Goal: Task Accomplishment & Management: Manage account settings

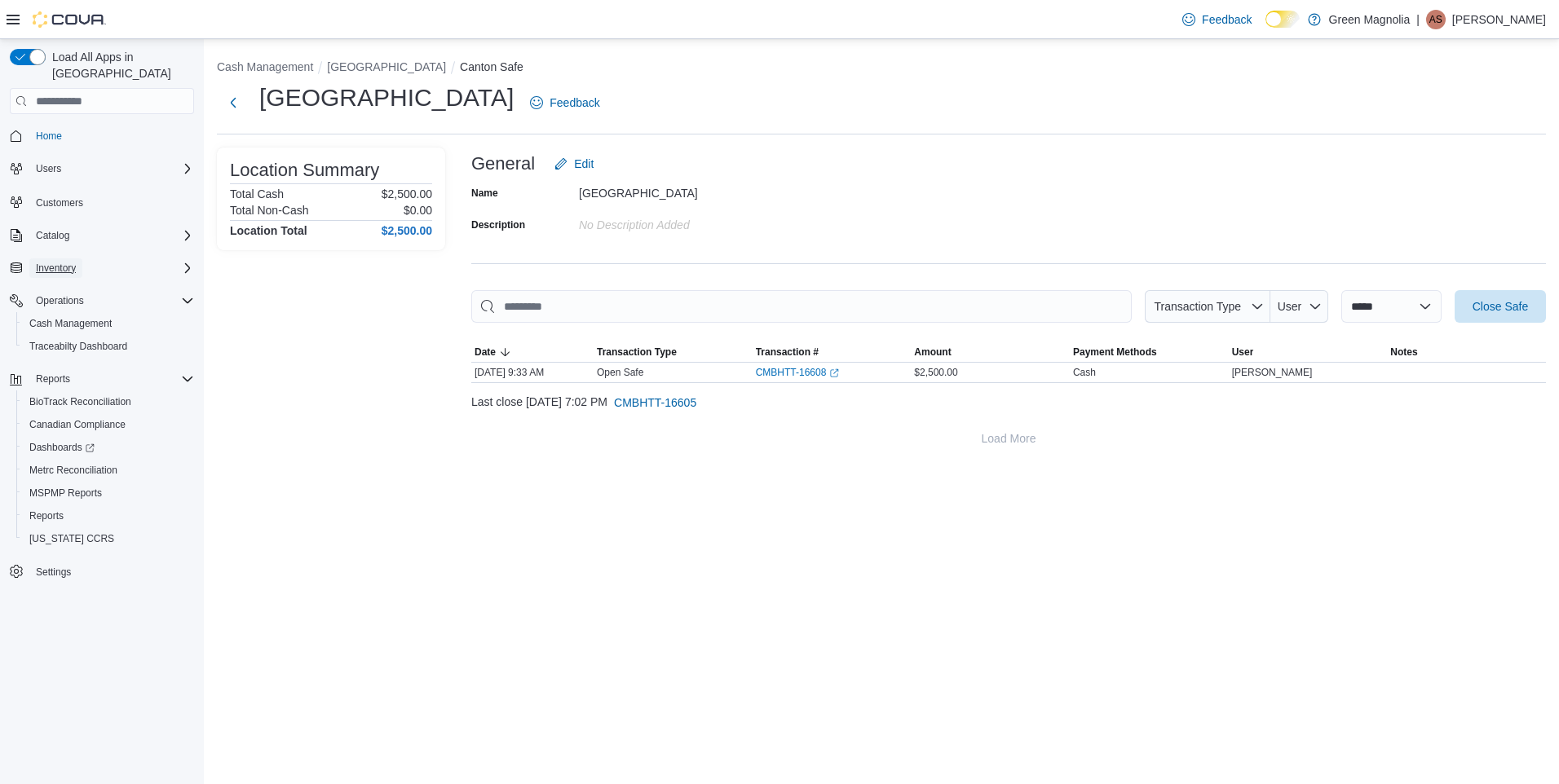
click at [67, 262] on span "Inventory" at bounding box center [56, 268] width 40 height 13
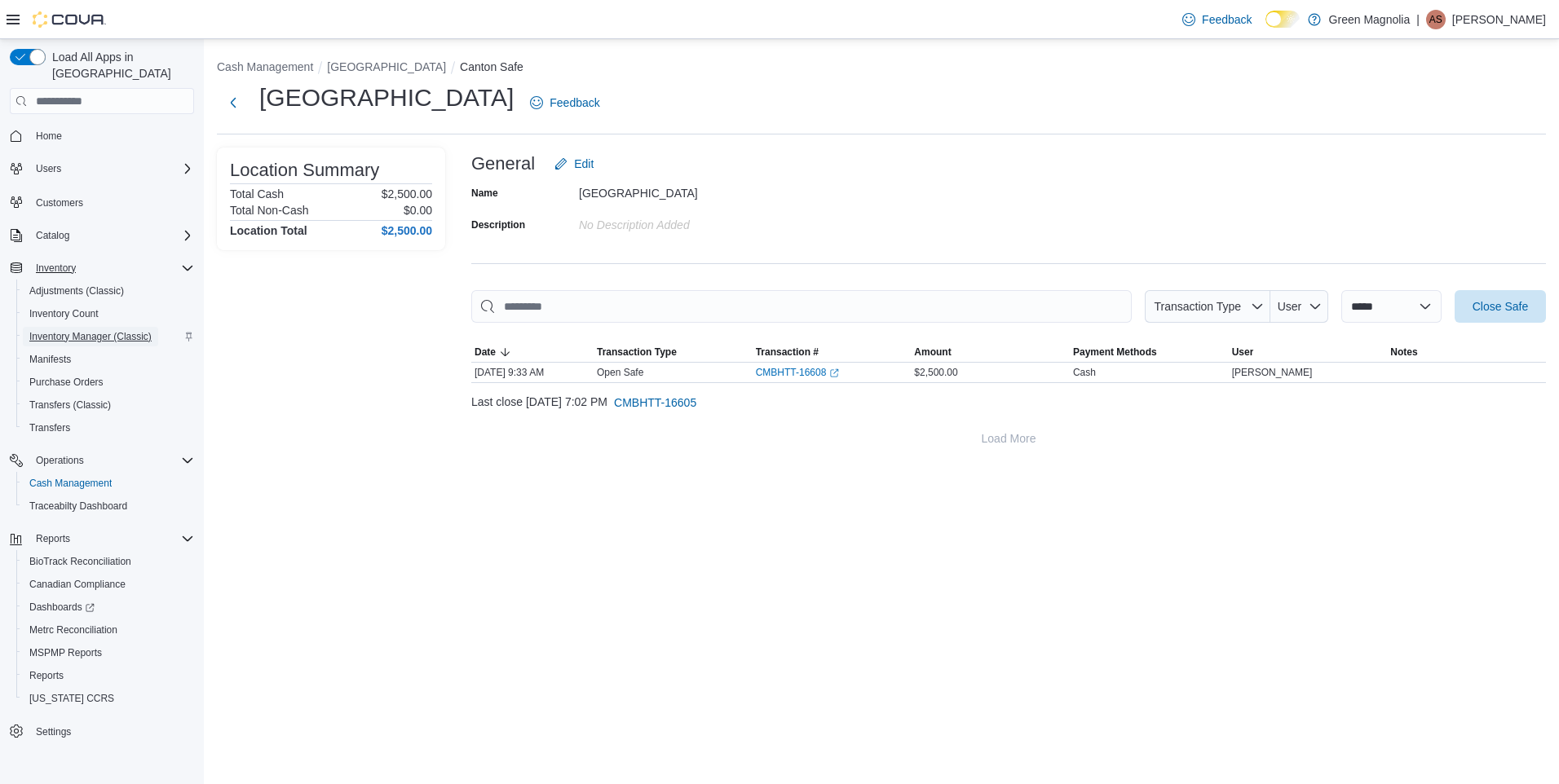
click at [80, 330] on span "Inventory Manager (Classic)" at bounding box center [91, 337] width 122 height 13
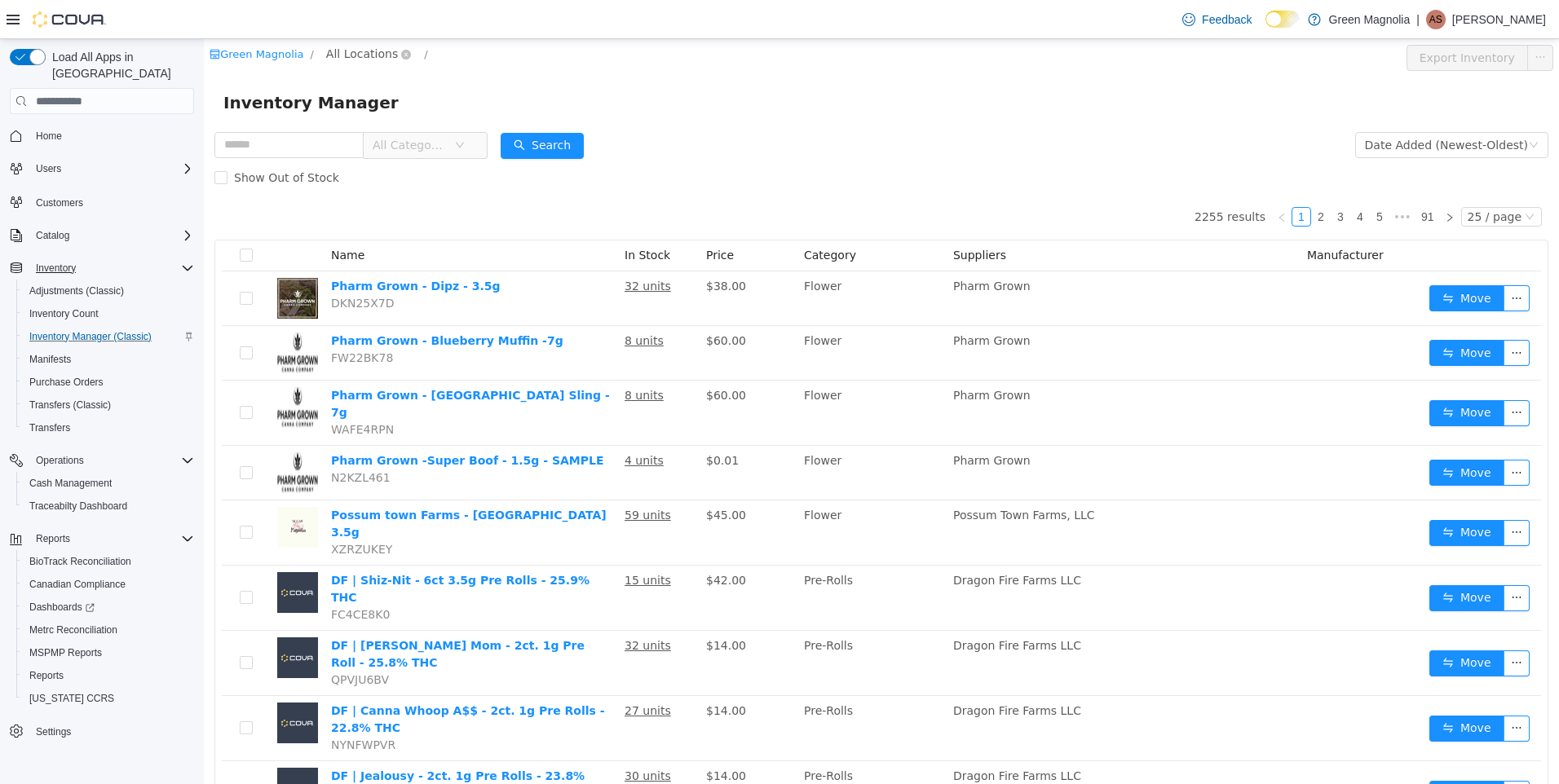
click at [351, 55] on span "All Locations" at bounding box center [362, 54] width 72 height 18
click at [381, 148] on span "[GEOGRAPHIC_DATA]" at bounding box center [416, 142] width 120 height 13
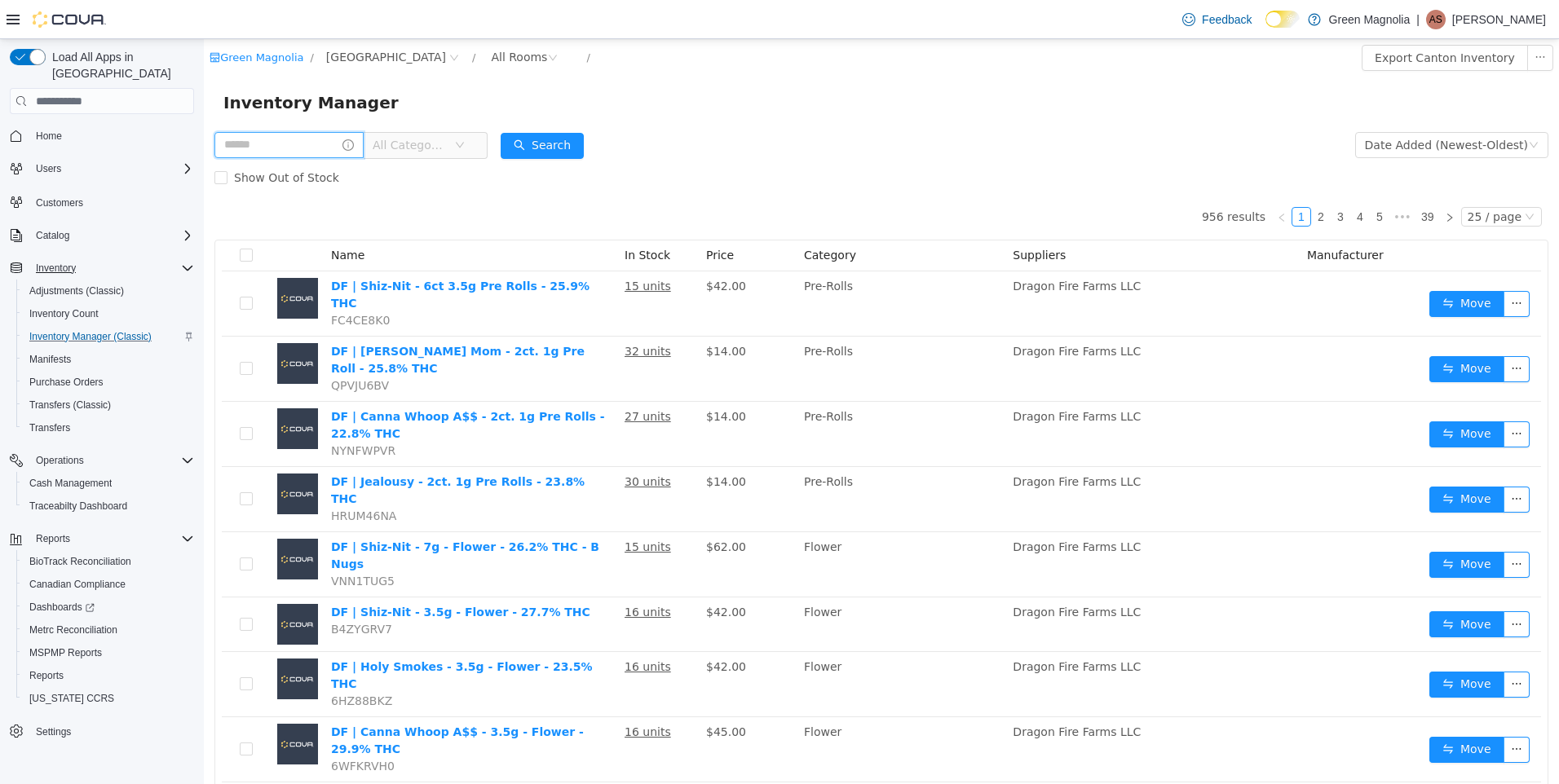
click at [286, 143] on input "text" at bounding box center [289, 145] width 149 height 26
type input "*******"
click at [590, 141] on button "Search" at bounding box center [557, 146] width 83 height 26
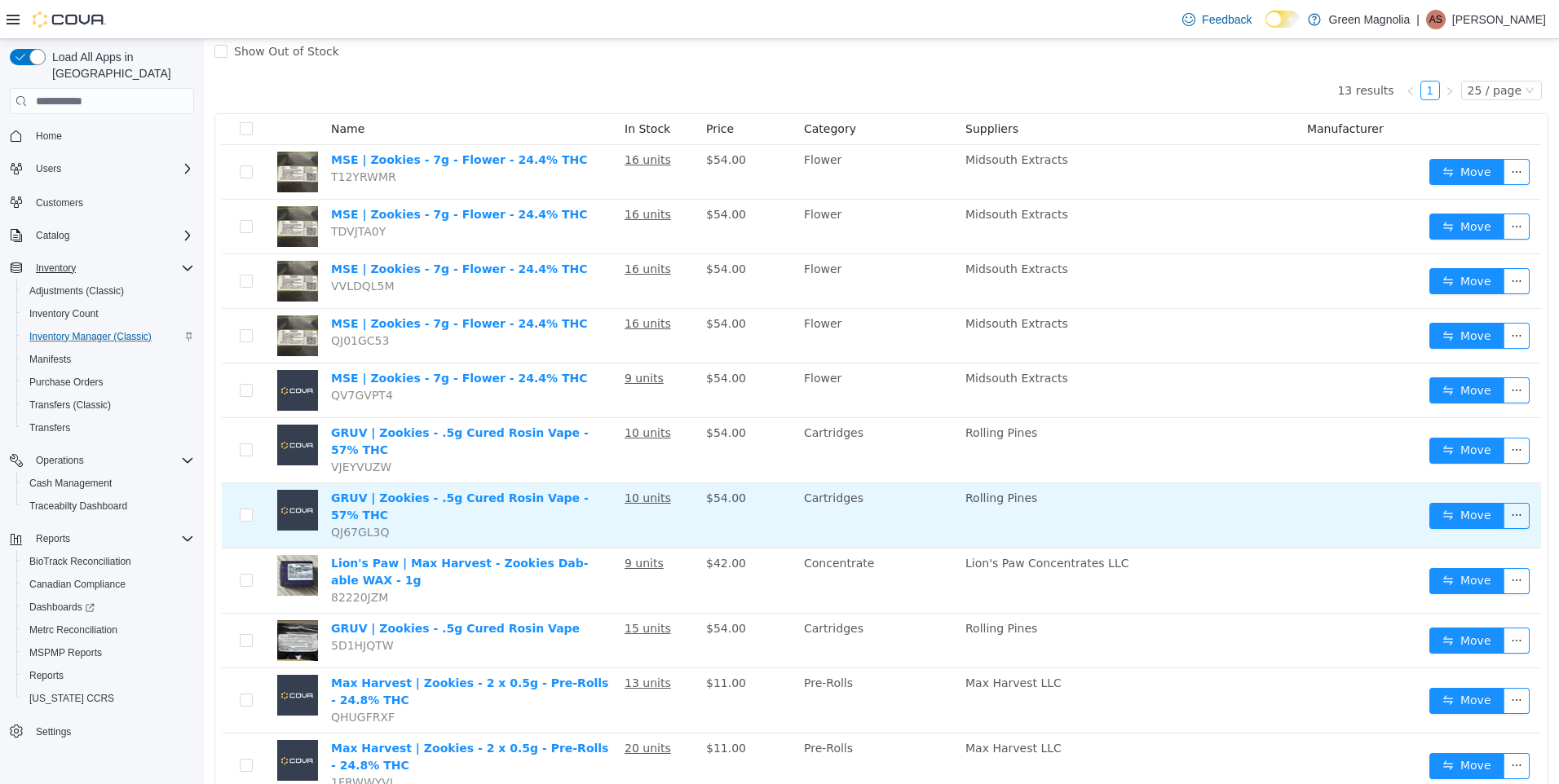
scroll to position [286, 0]
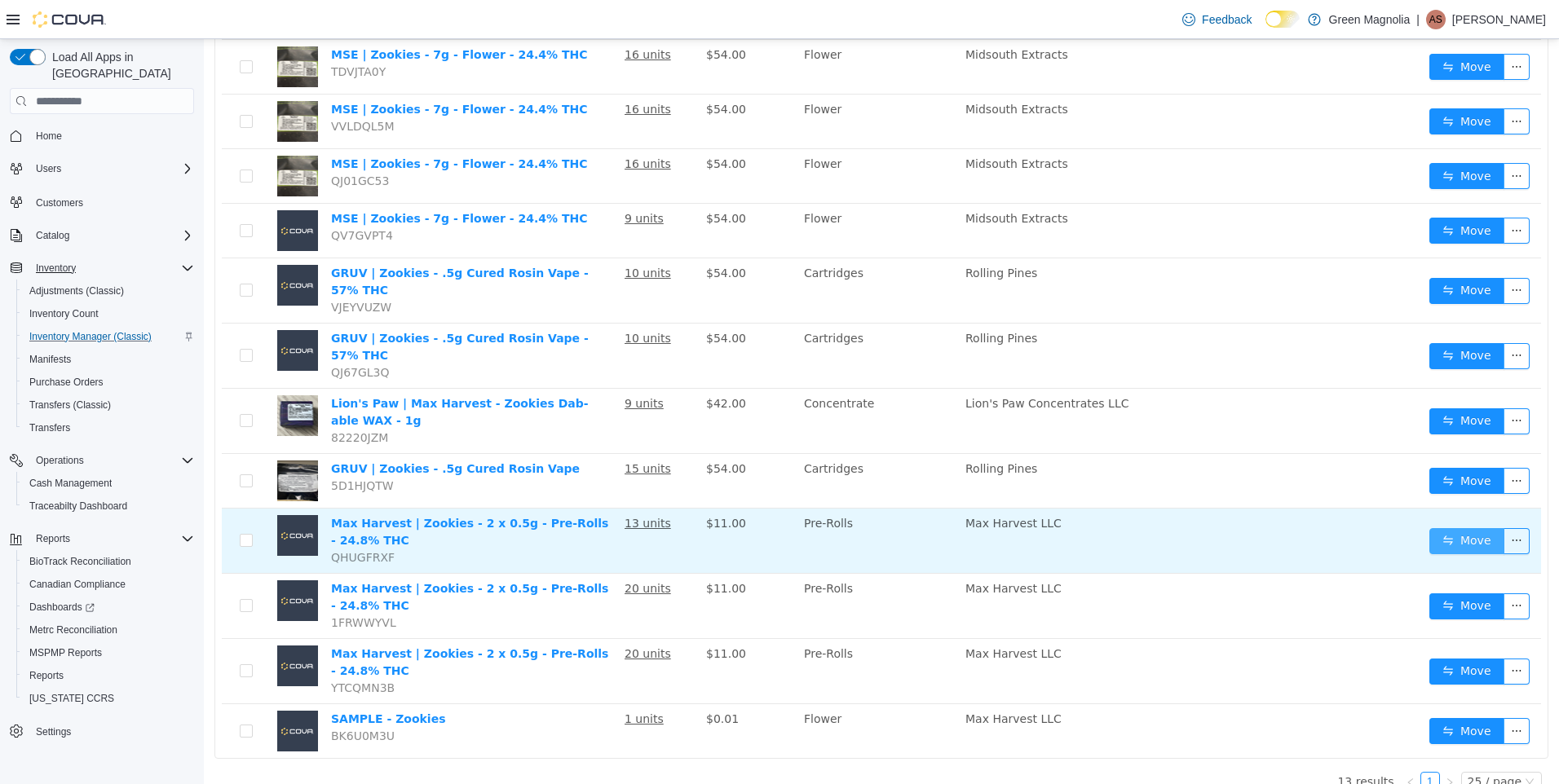
click at [1463, 528] on button "Move" at bounding box center [1467, 541] width 75 height 26
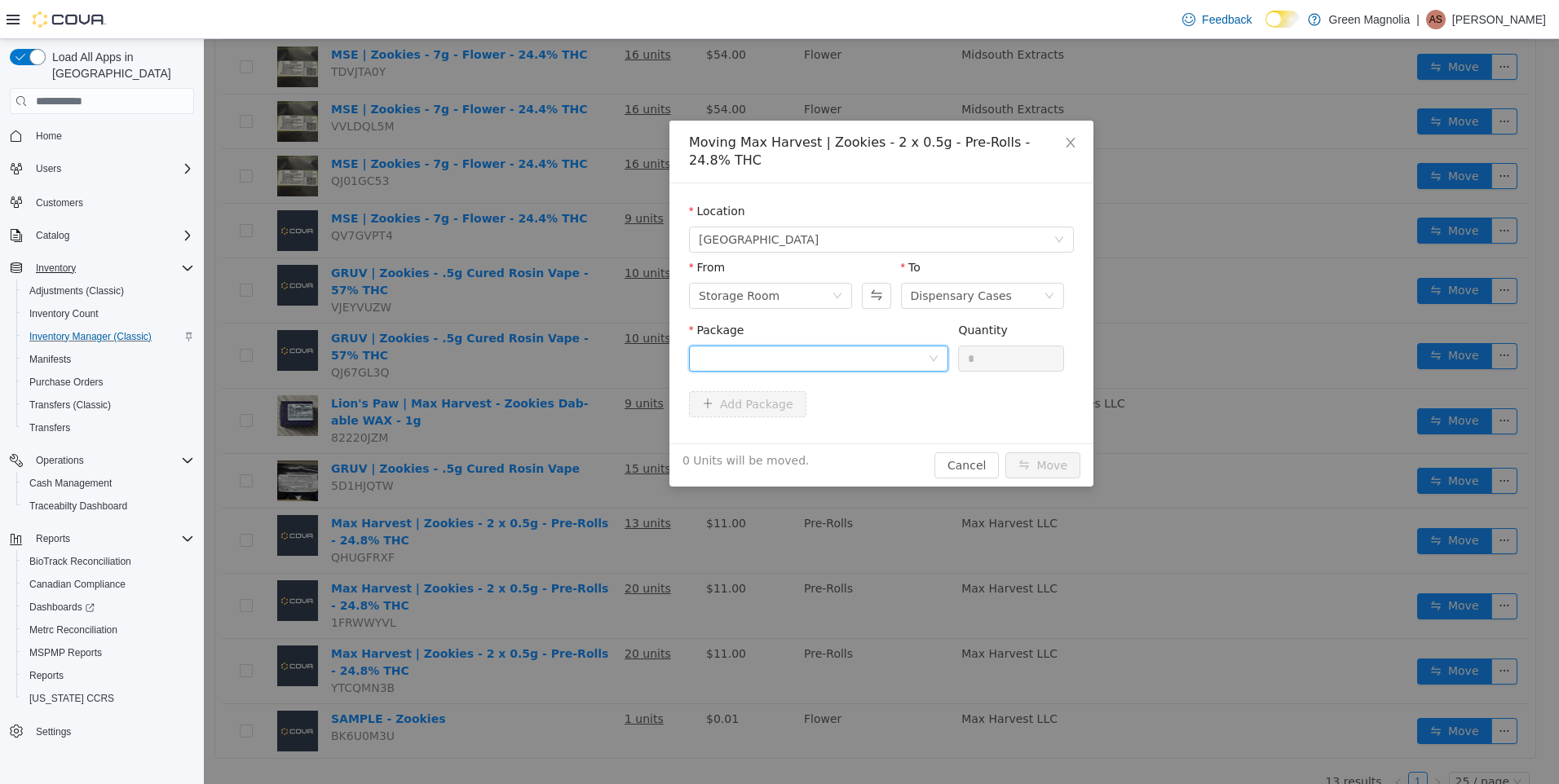
click at [791, 346] on div at bounding box center [813, 358] width 229 height 24
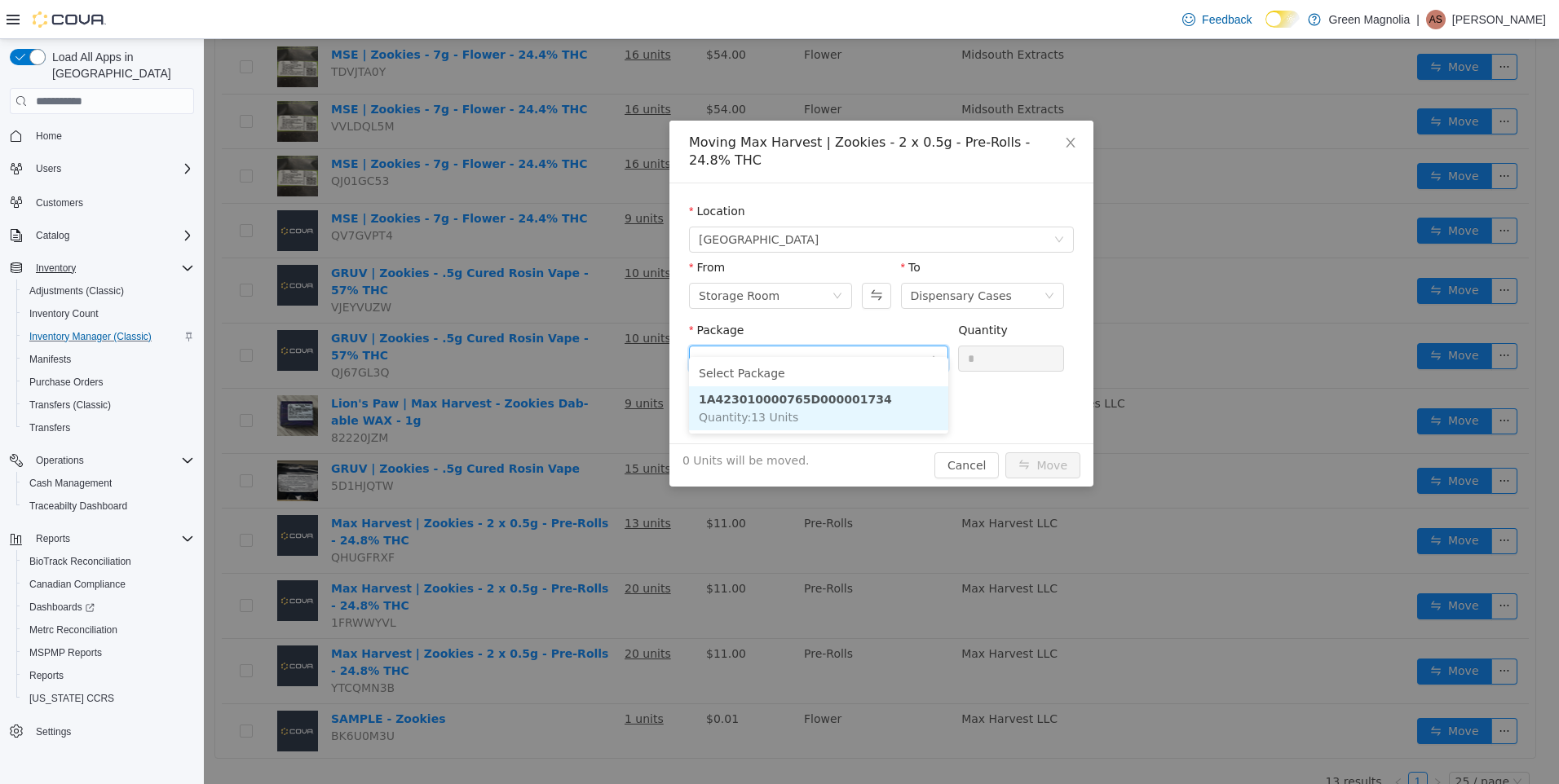
click at [762, 417] on span "Quantity : 13 Units" at bounding box center [748, 417] width 100 height 13
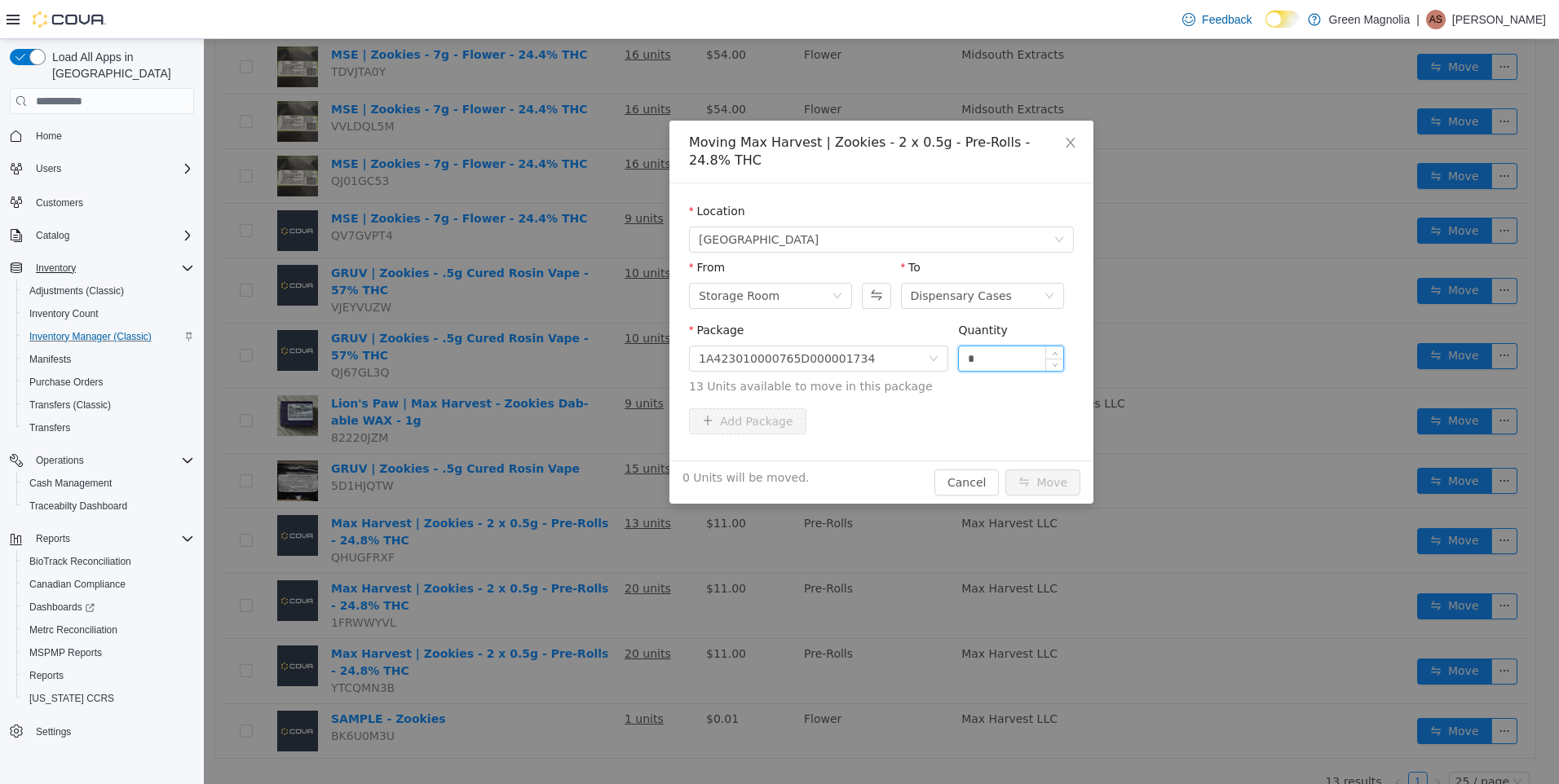
drag, startPoint x: 994, startPoint y: 345, endPoint x: 966, endPoint y: 339, distance: 28.6
click at [966, 346] on input "*" at bounding box center [1011, 358] width 104 height 24
type input "*"
click at [1059, 469] on button "Move" at bounding box center [1042, 482] width 75 height 26
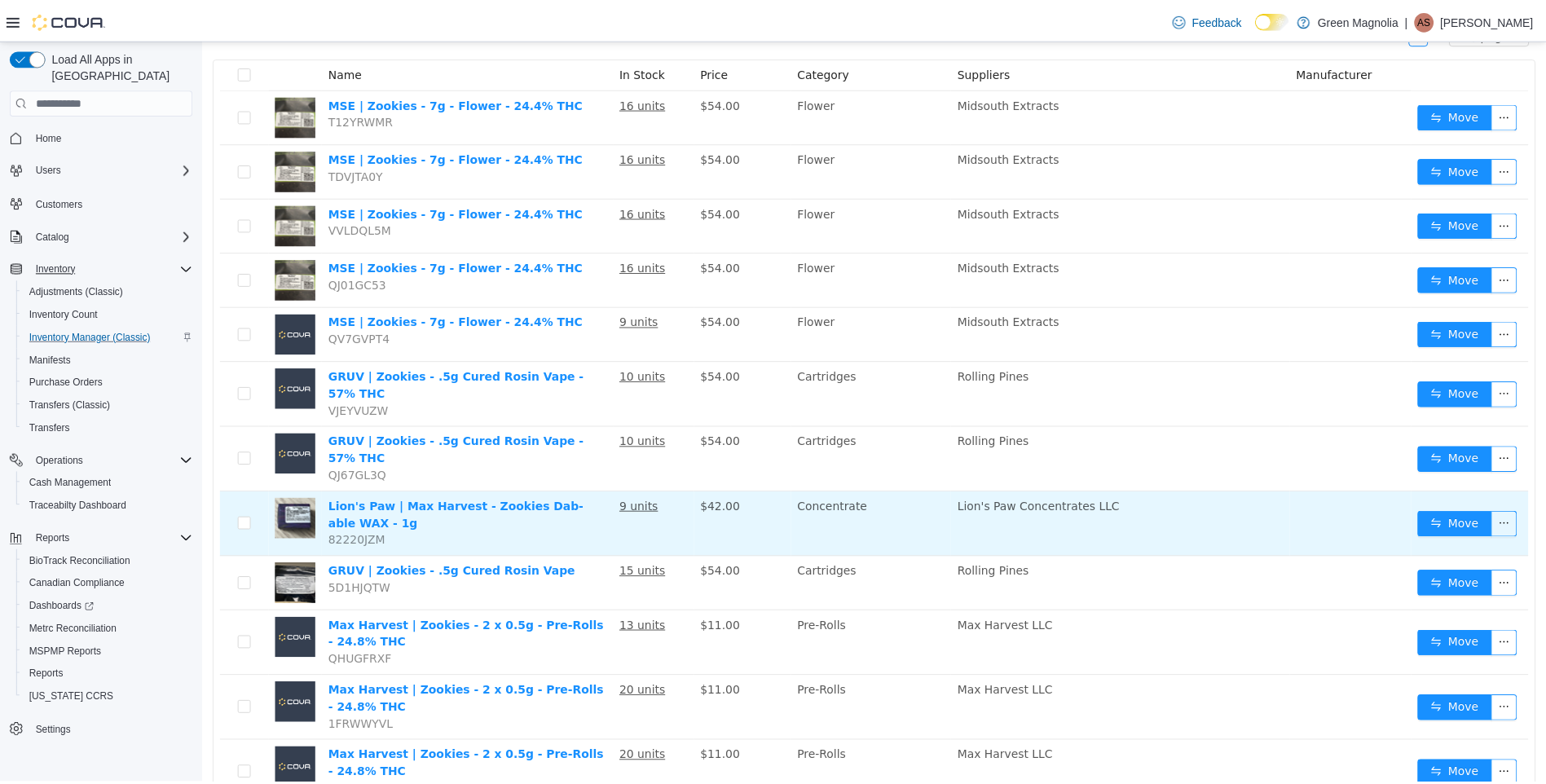
scroll to position [0, 0]
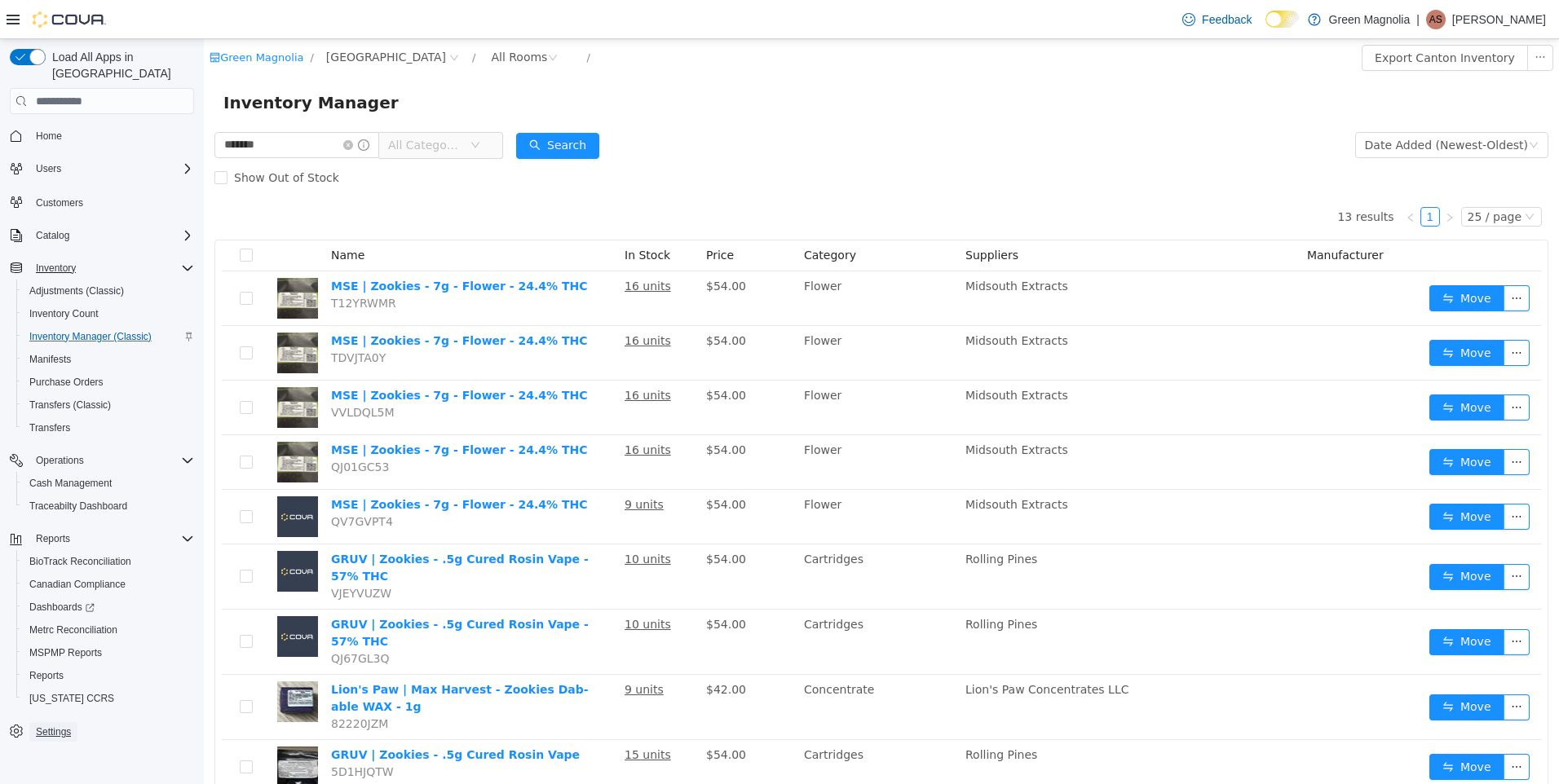
click at [58, 725] on span "Settings" at bounding box center [53, 732] width 35 height 13
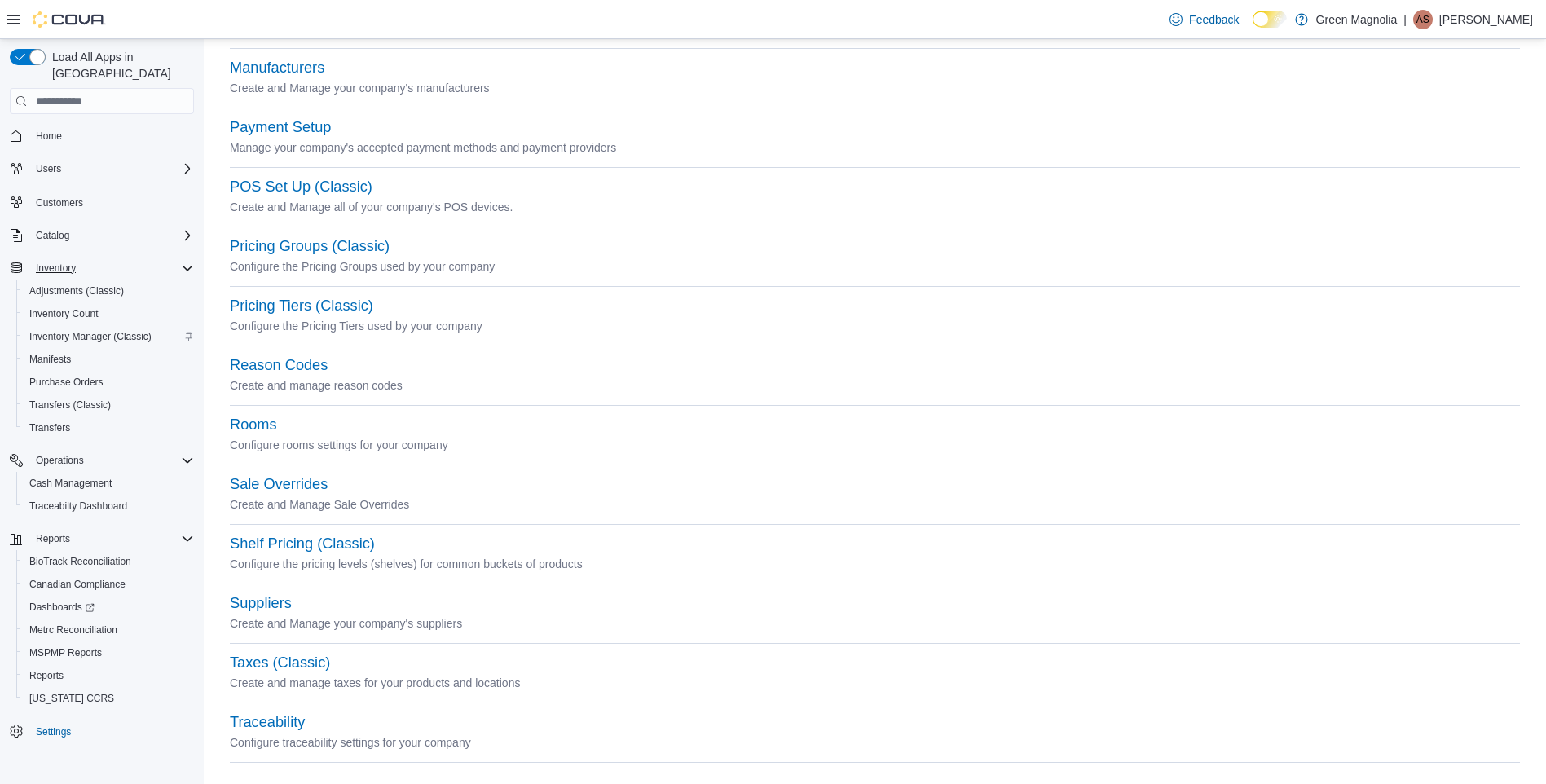
scroll to position [613, 0]
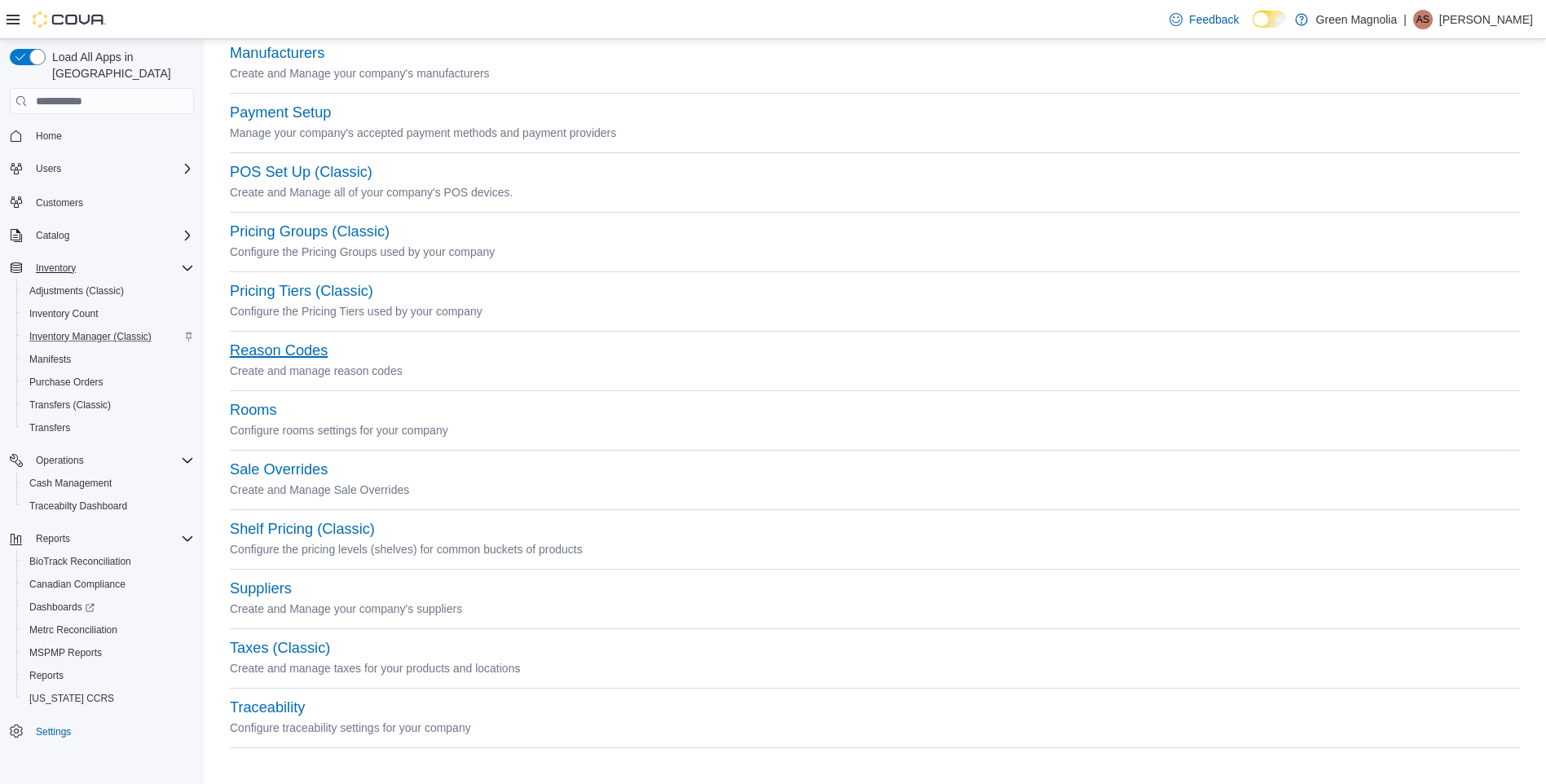
click at [286, 353] on button "Reason Codes" at bounding box center [279, 350] width 98 height 17
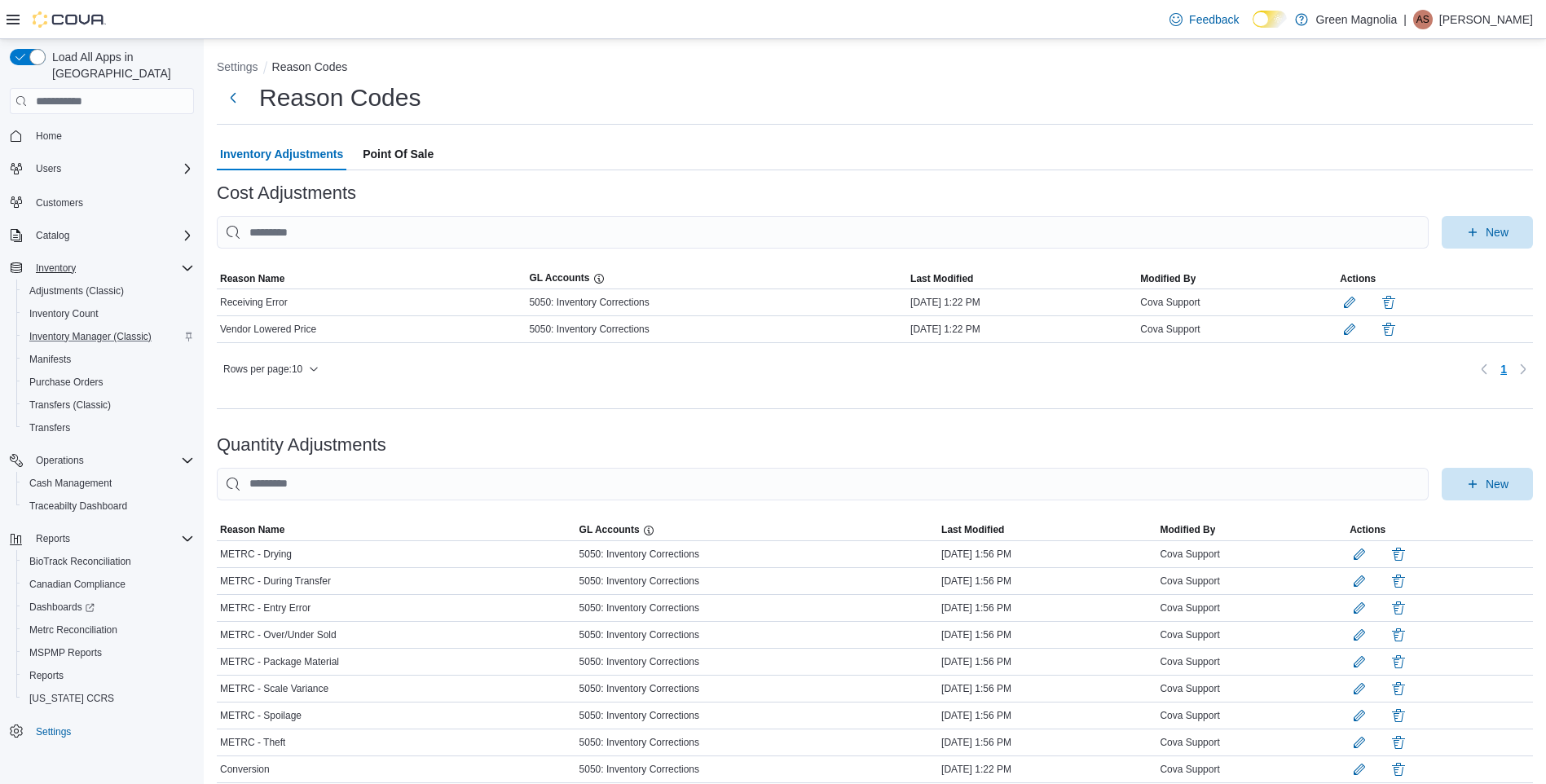
click at [395, 153] on span "Point Of Sale" at bounding box center [397, 154] width 71 height 33
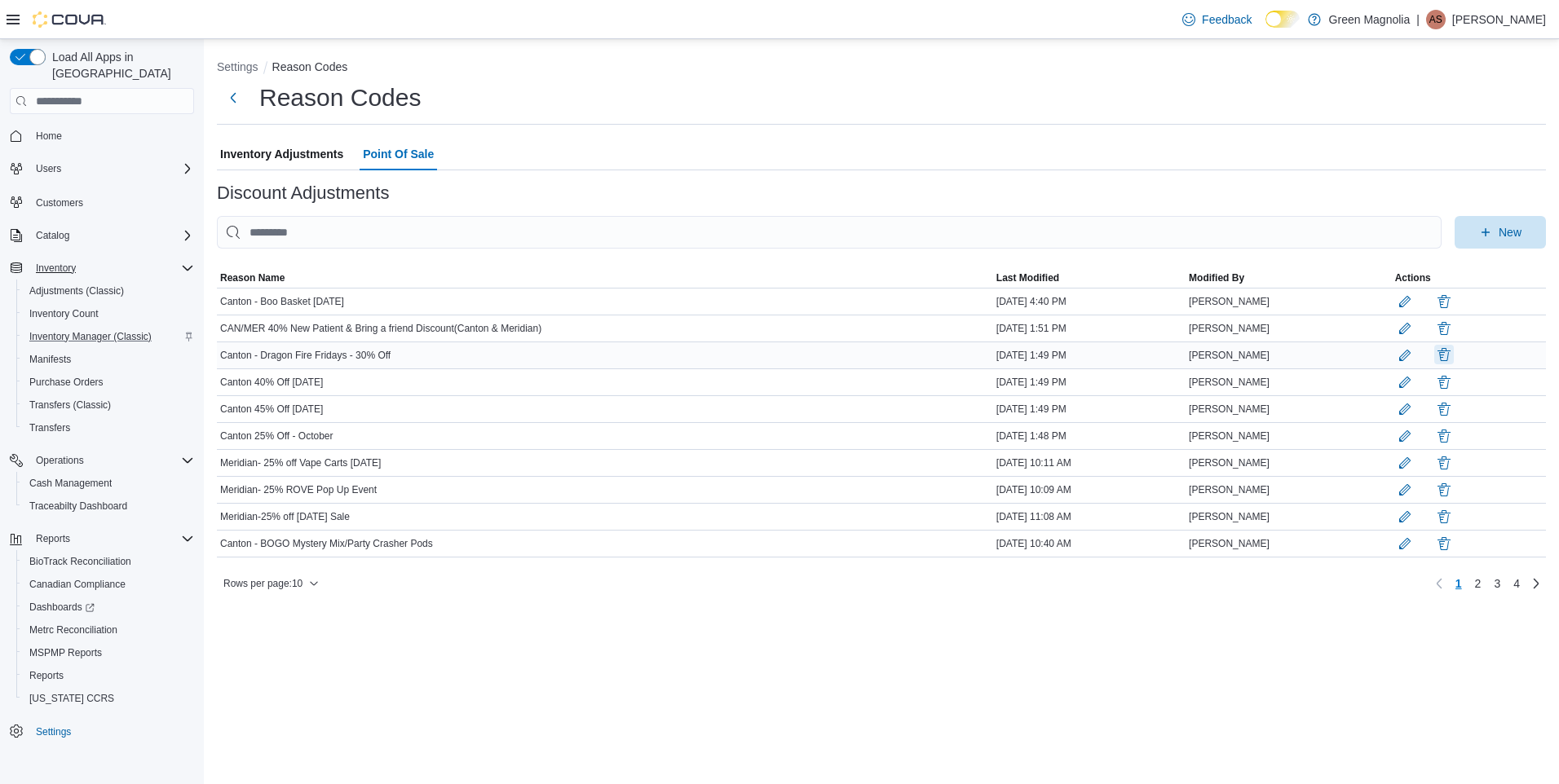
click at [1450, 358] on button "button" at bounding box center [1444, 354] width 20 height 20
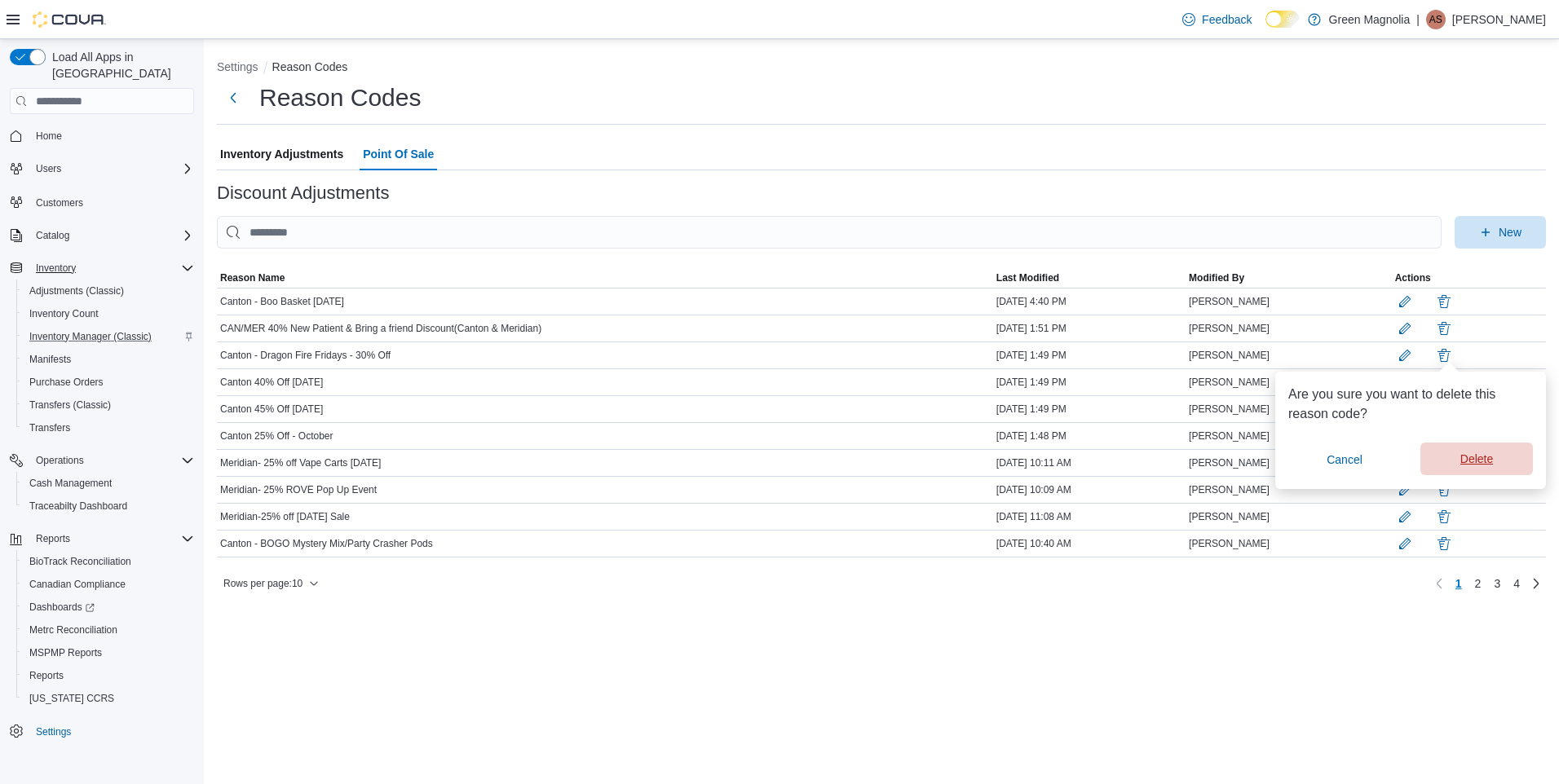
click at [1488, 457] on span "Delete" at bounding box center [1477, 458] width 33 height 16
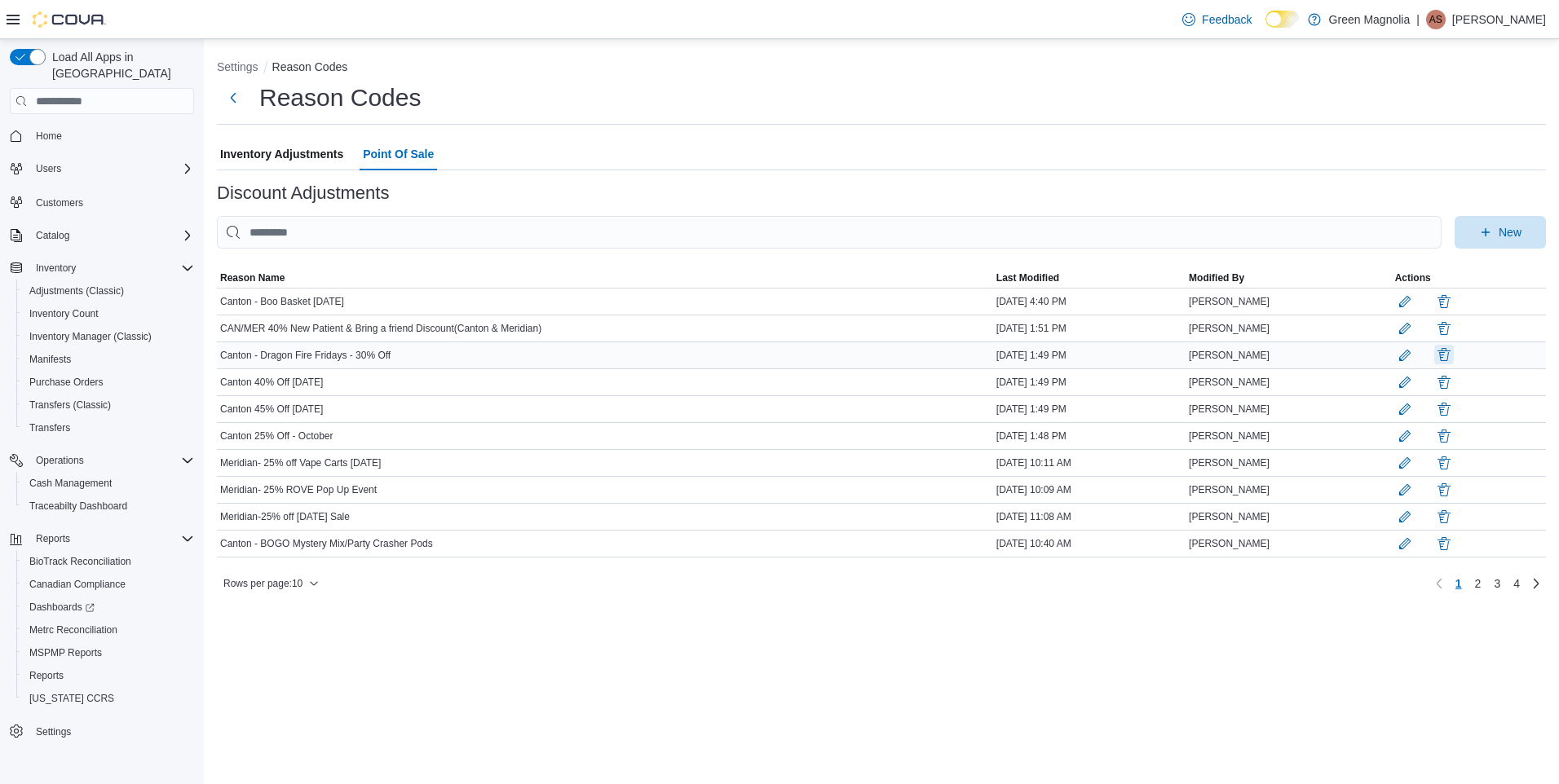
click at [1448, 352] on button "button" at bounding box center [1444, 354] width 20 height 20
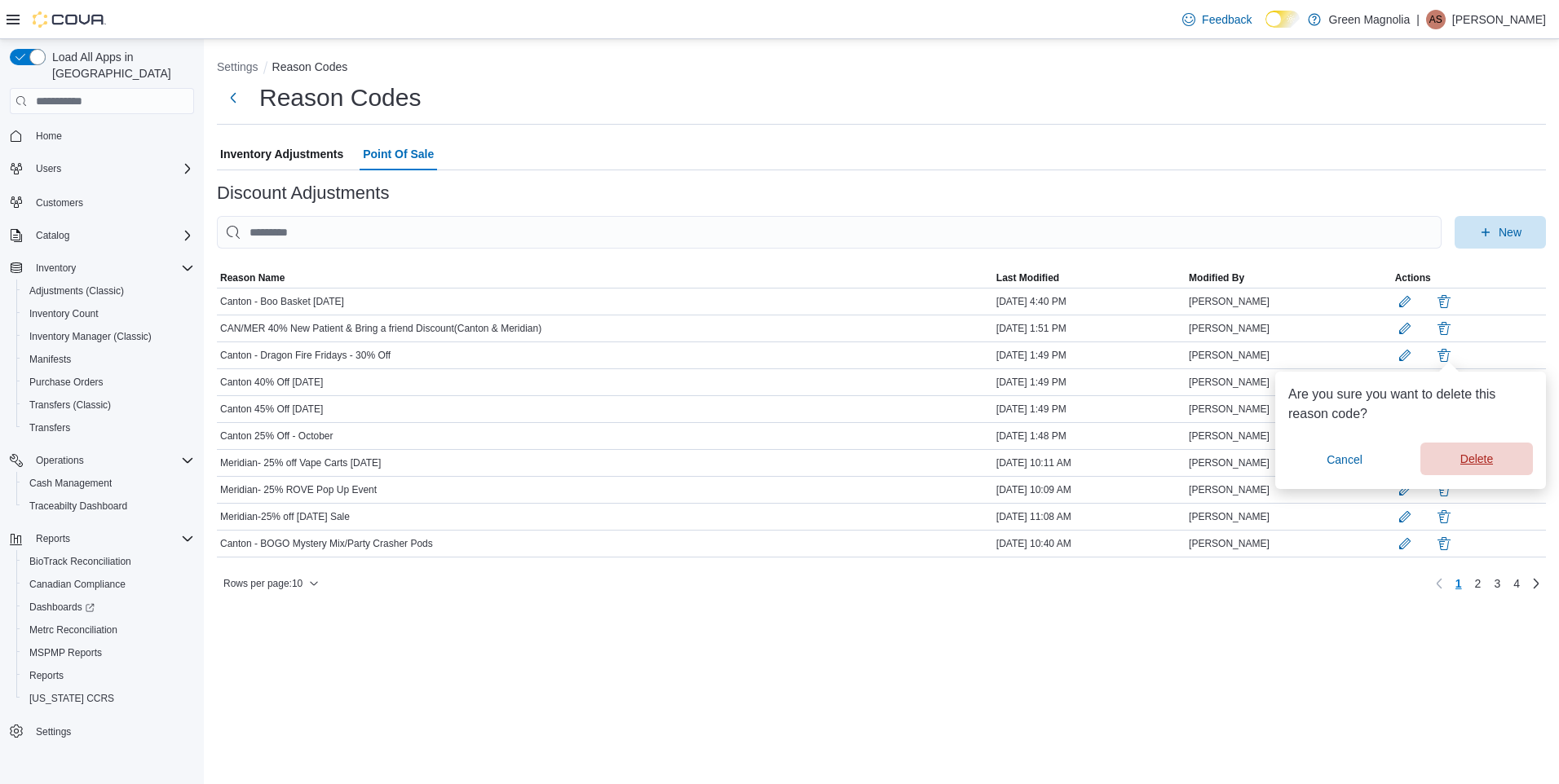
click at [1470, 458] on span "Delete" at bounding box center [1477, 458] width 33 height 16
click at [1344, 456] on span "Cancel" at bounding box center [1344, 459] width 36 height 16
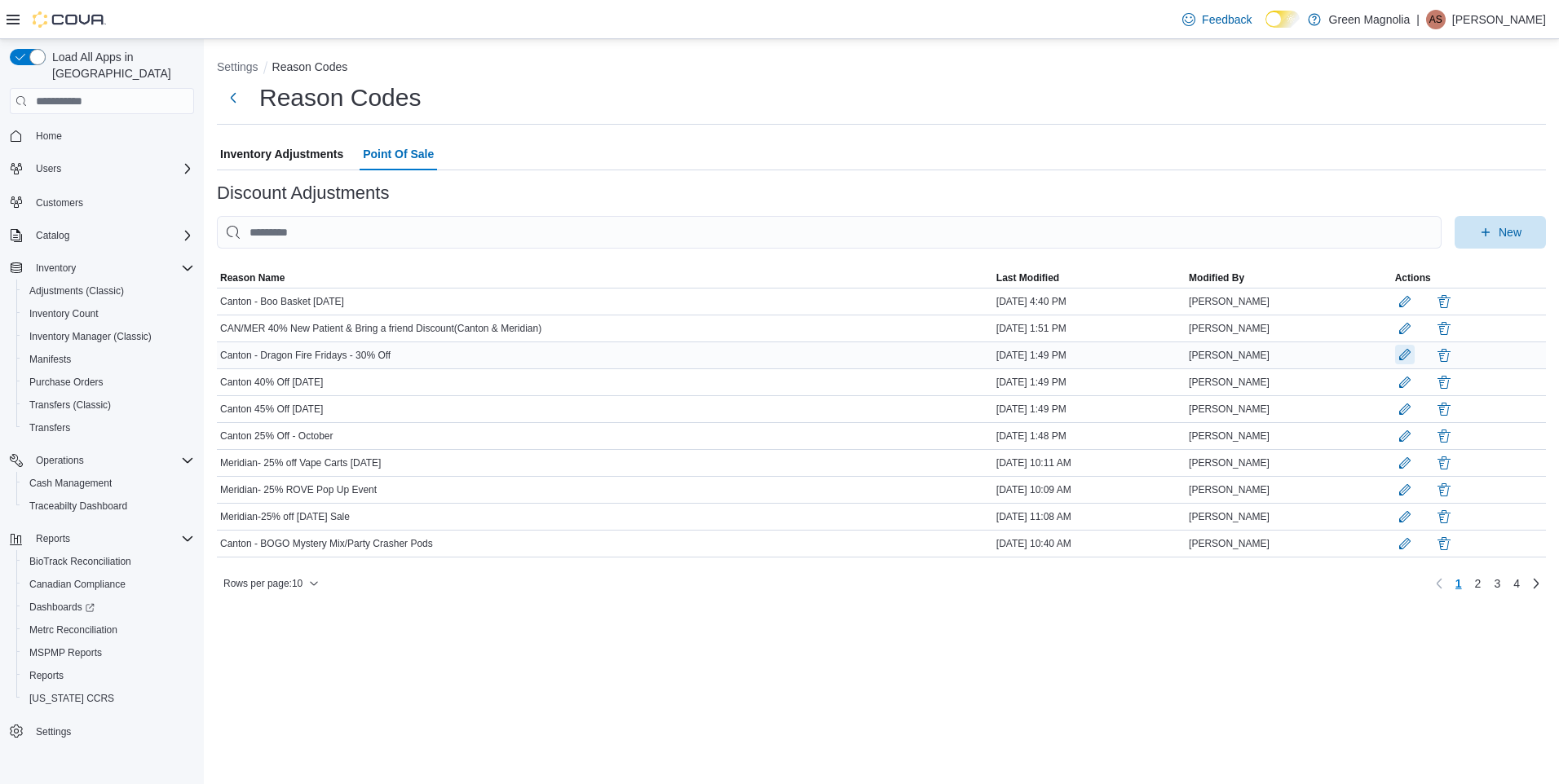
click at [1413, 356] on button "button" at bounding box center [1405, 354] width 20 height 20
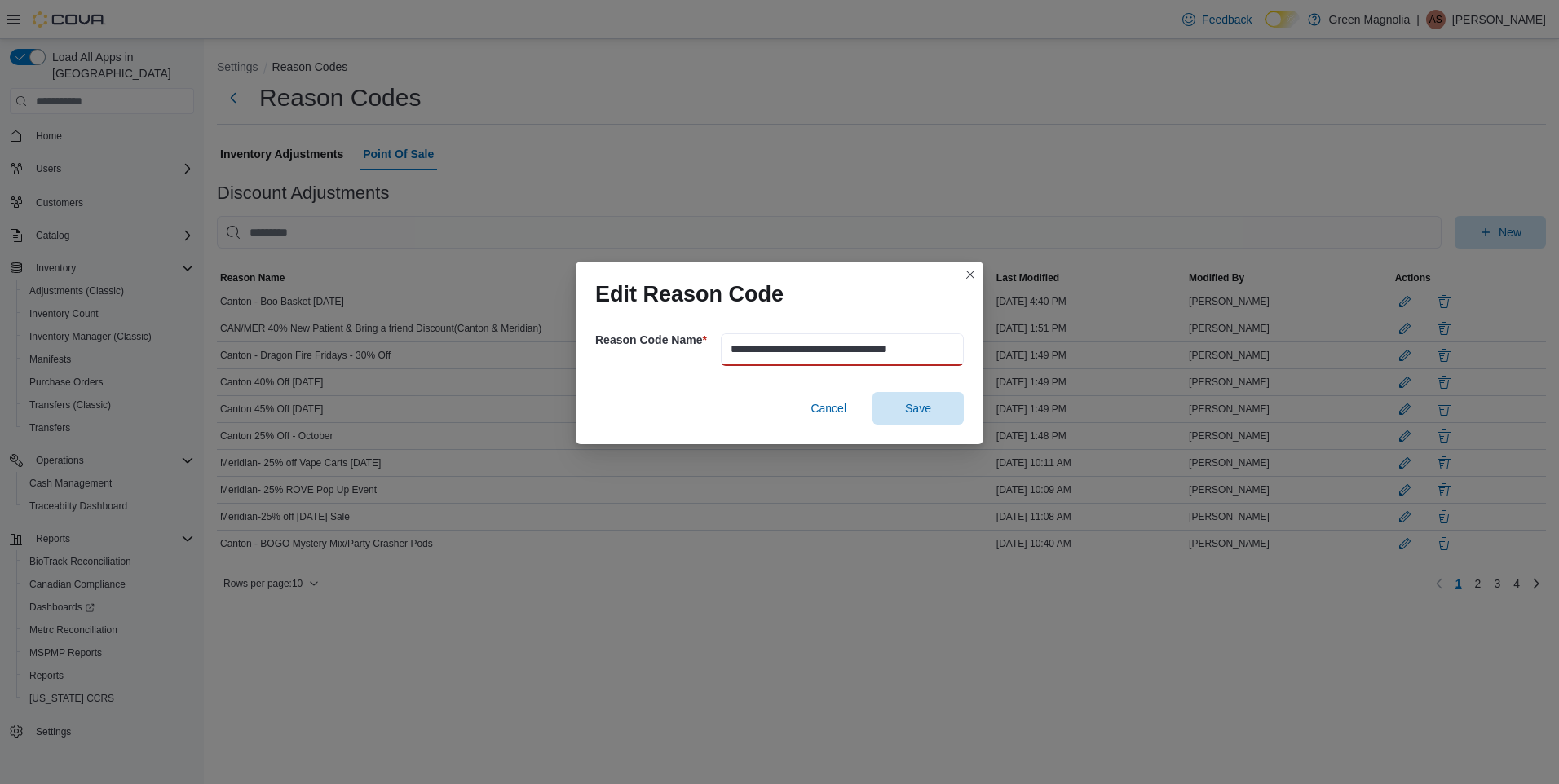
click at [877, 351] on input "**********" at bounding box center [842, 349] width 243 height 33
click at [819, 348] on input "**********" at bounding box center [842, 349] width 243 height 33
click at [907, 352] on input "**********" at bounding box center [842, 349] width 243 height 33
type input "**********"
click at [831, 405] on span "Cancel" at bounding box center [828, 408] width 36 height 16
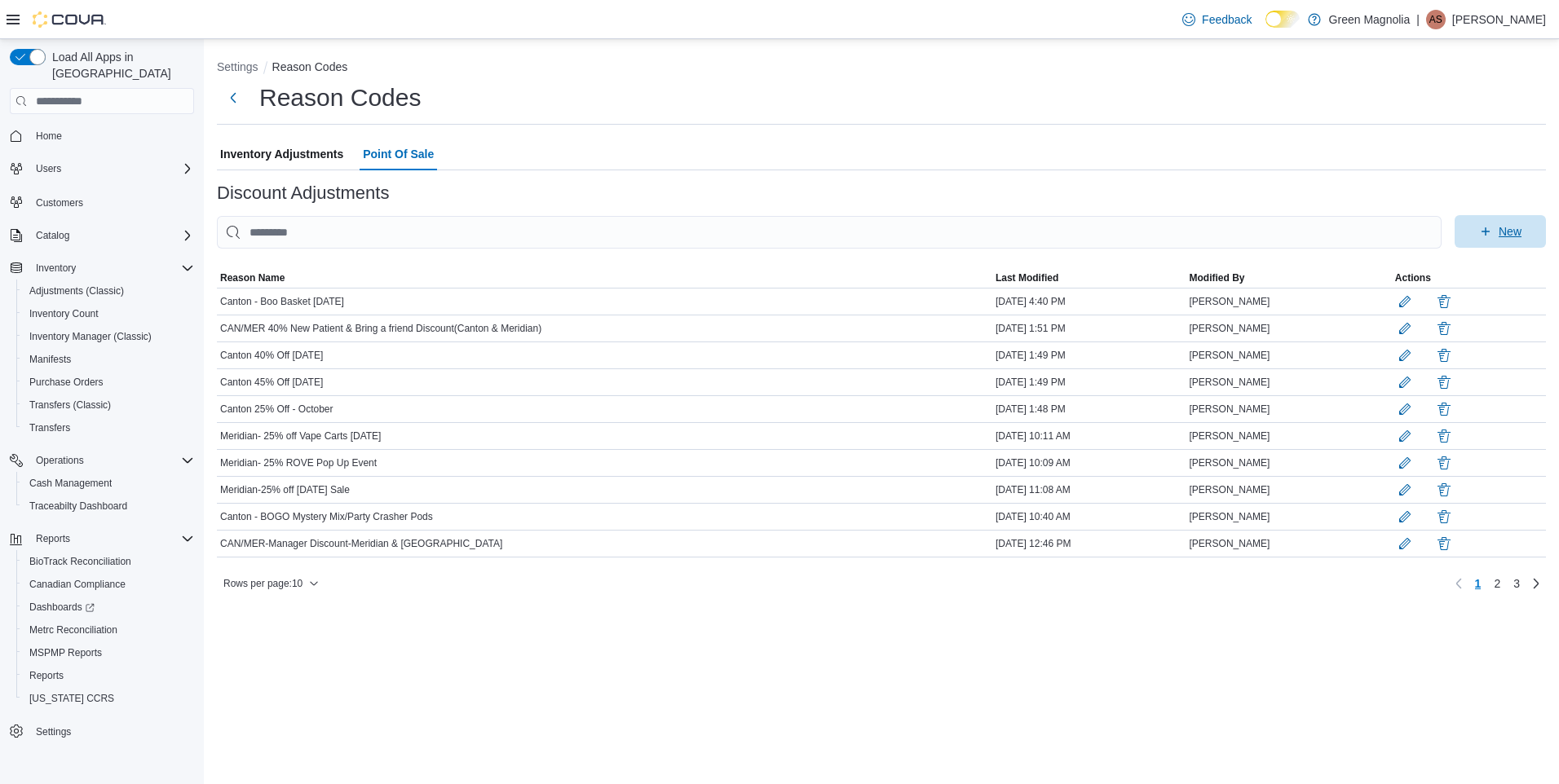
click at [1498, 232] on span "New" at bounding box center [1500, 232] width 72 height 33
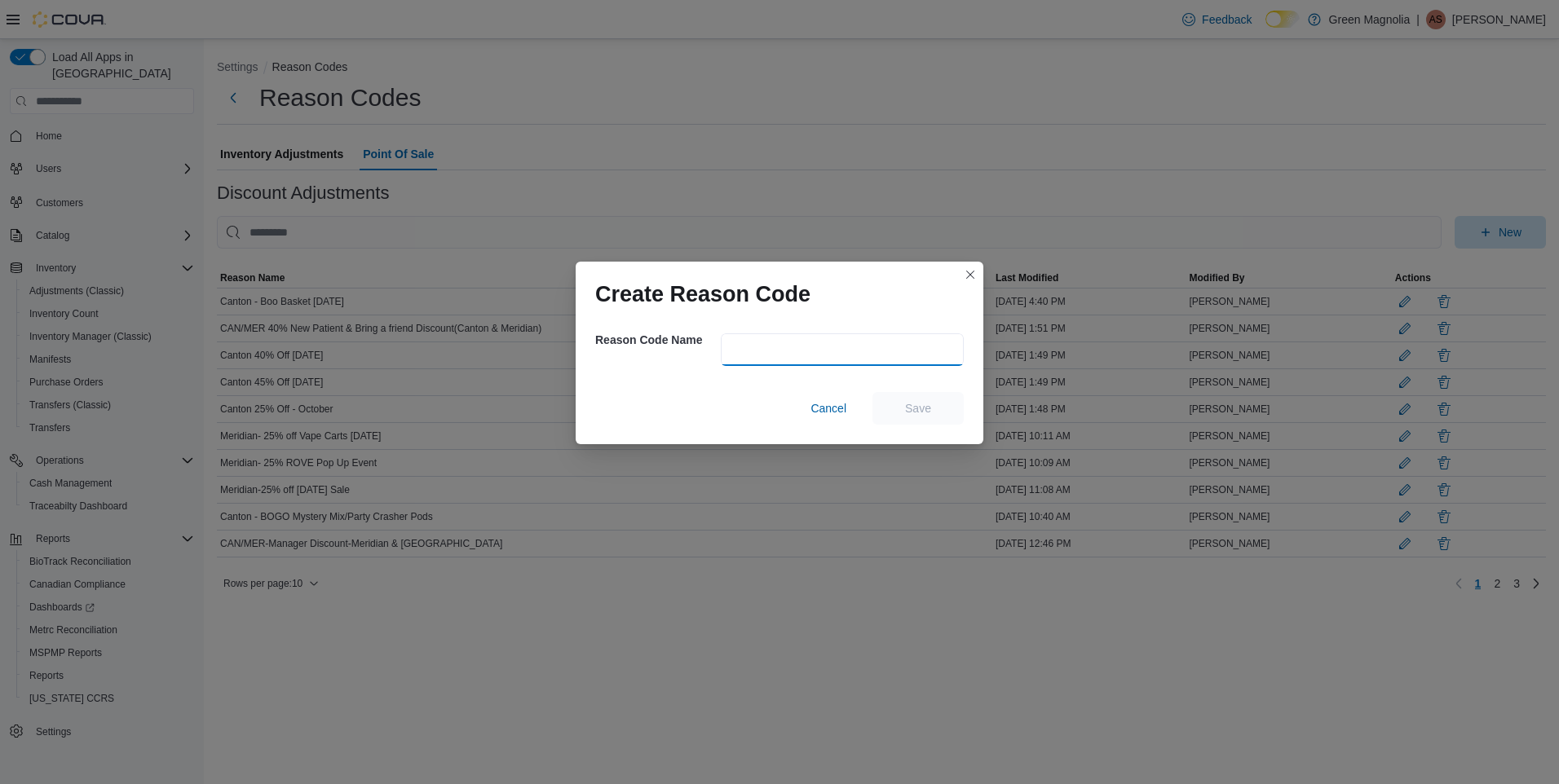
click at [738, 351] on input "text" at bounding box center [842, 349] width 243 height 33
type input "*"
type input "**********"
click at [928, 406] on span "Save" at bounding box center [918, 407] width 26 height 16
